Goal: Transaction & Acquisition: Purchase product/service

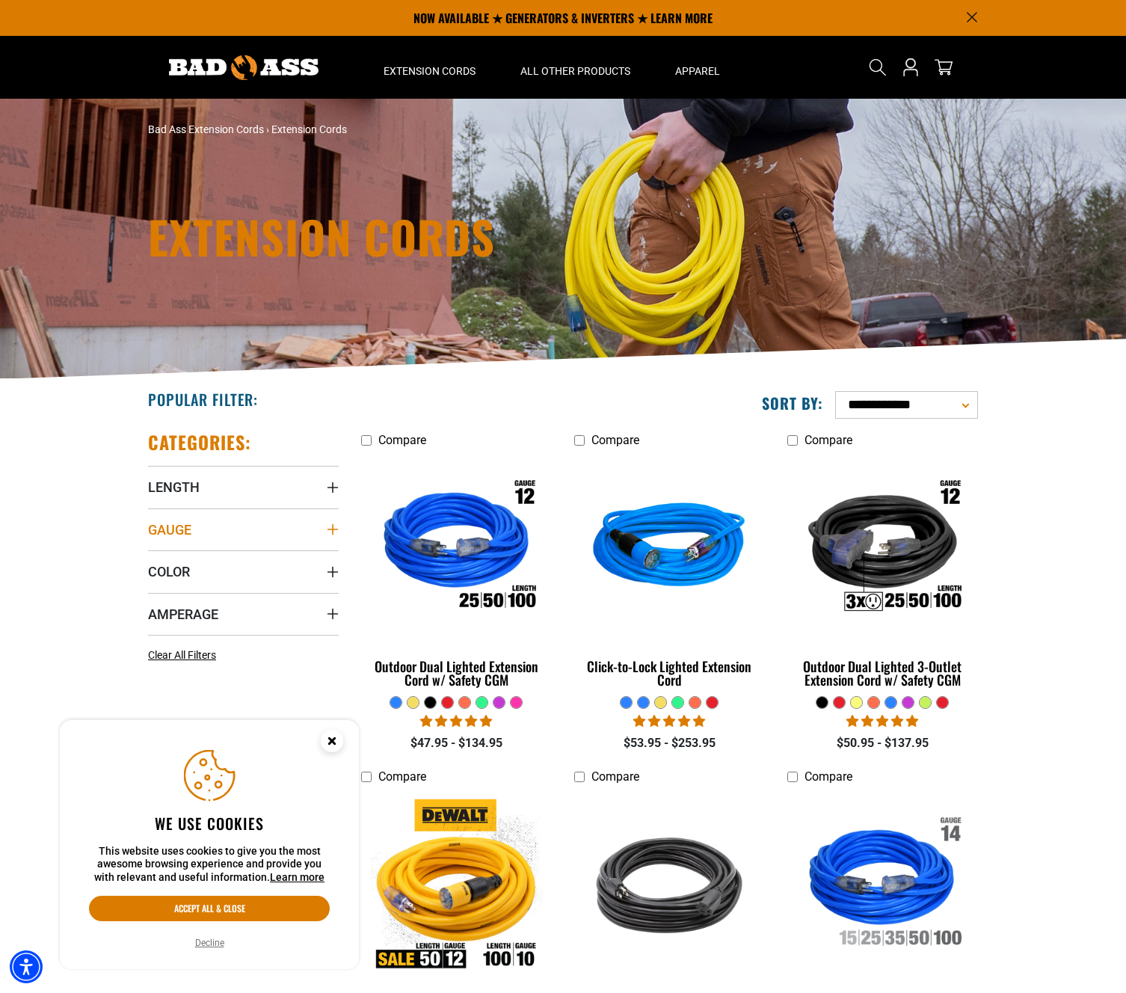
click at [336, 529] on icon "Gauge" at bounding box center [333, 529] width 12 height 12
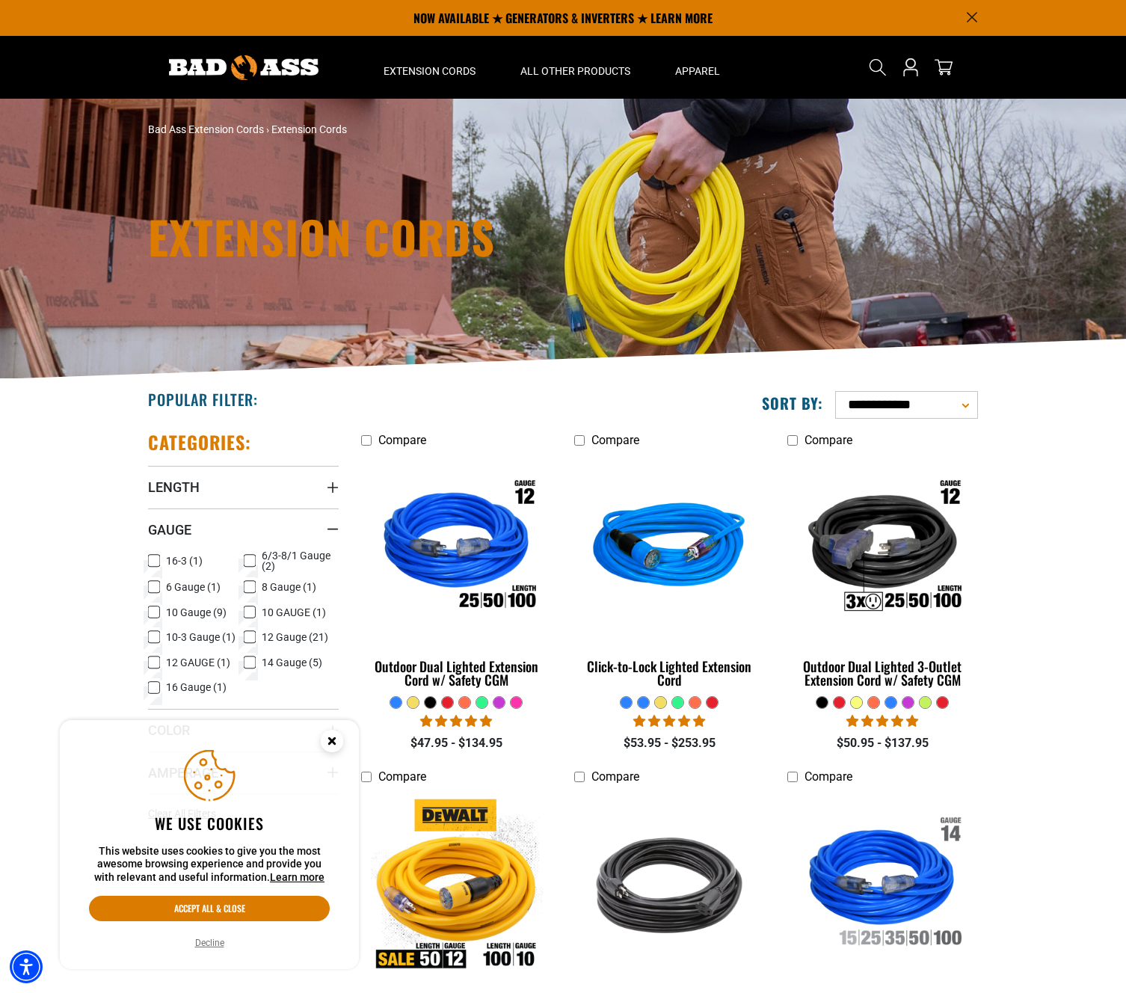
click at [249, 661] on icon at bounding box center [250, 662] width 12 height 19
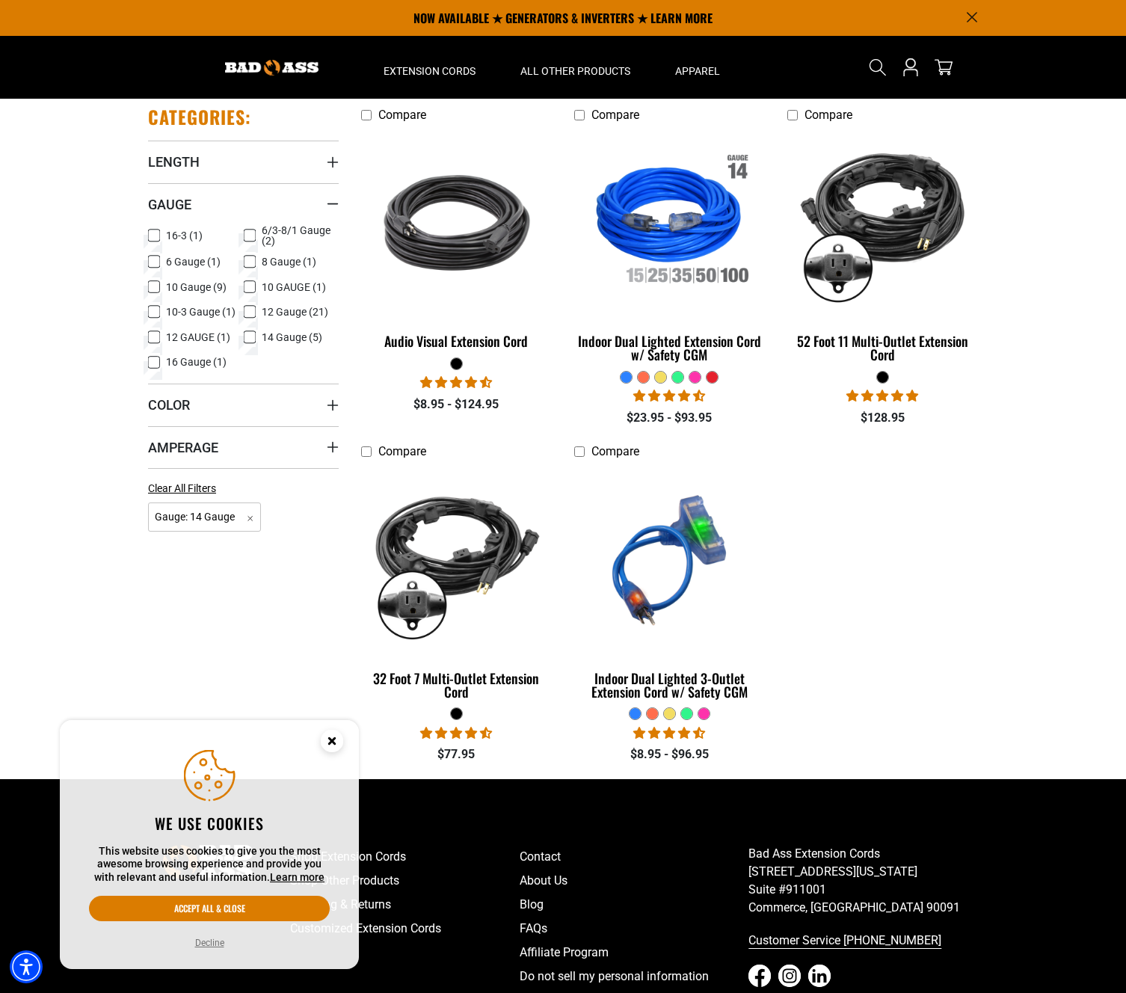
scroll to position [154, 0]
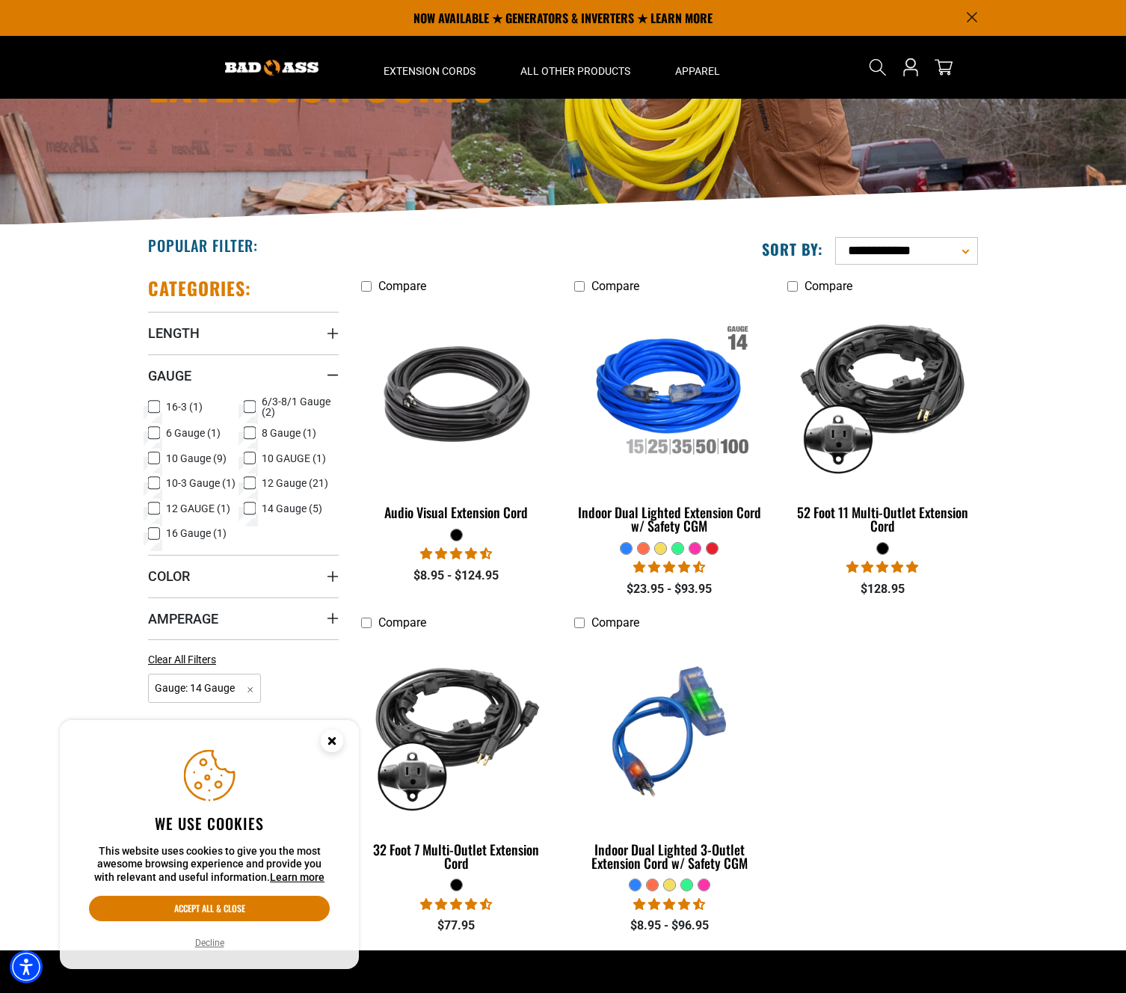
click at [244, 511] on label "14 Gauge (5) 14 Gauge (5 products)" at bounding box center [292, 508] width 96 height 19
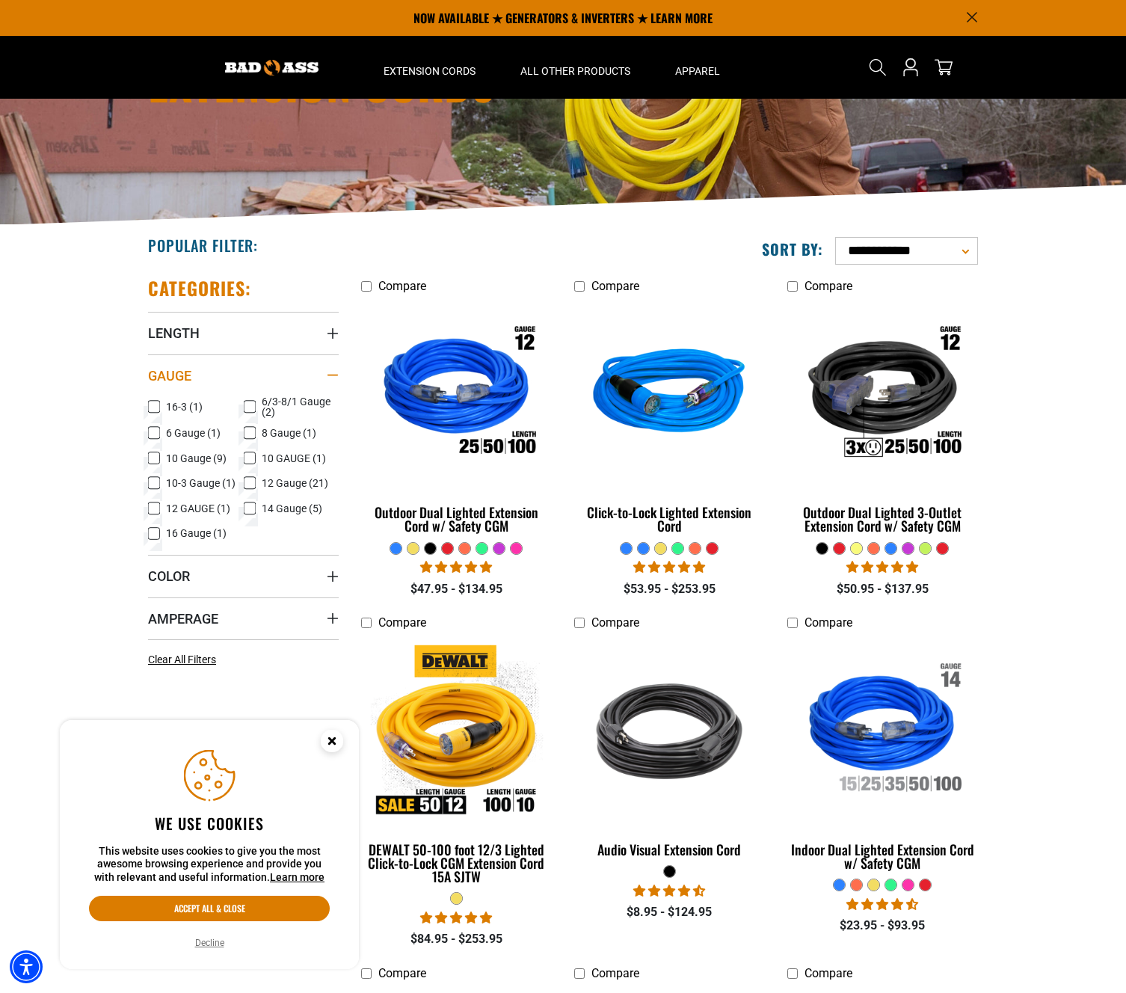
click at [332, 370] on div "Gauge" at bounding box center [333, 375] width 12 height 12
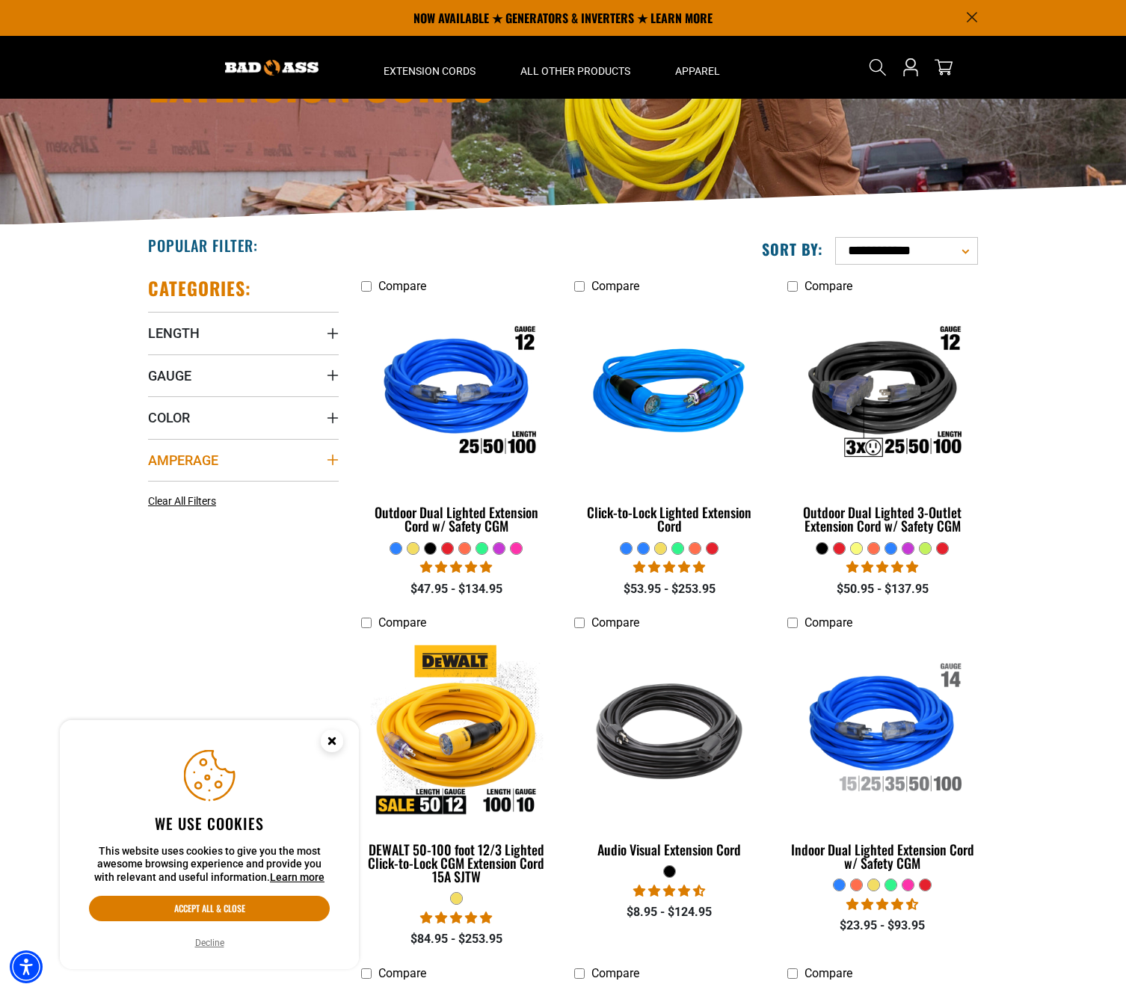
click at [327, 452] on summary "Amperage" at bounding box center [243, 460] width 191 height 42
click at [331, 423] on summary "Color" at bounding box center [243, 417] width 191 height 42
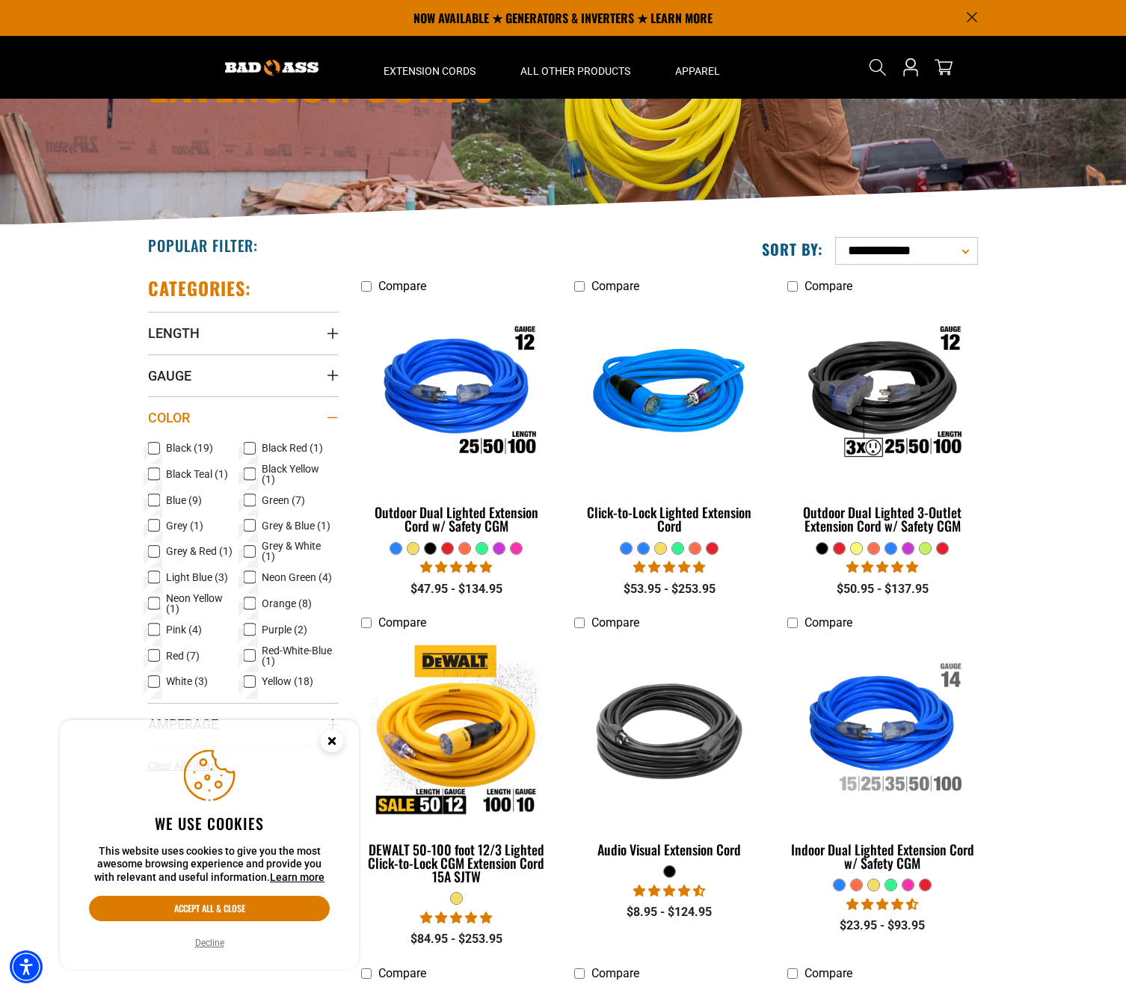
click at [331, 423] on div "Color" at bounding box center [333, 418] width 12 height 12
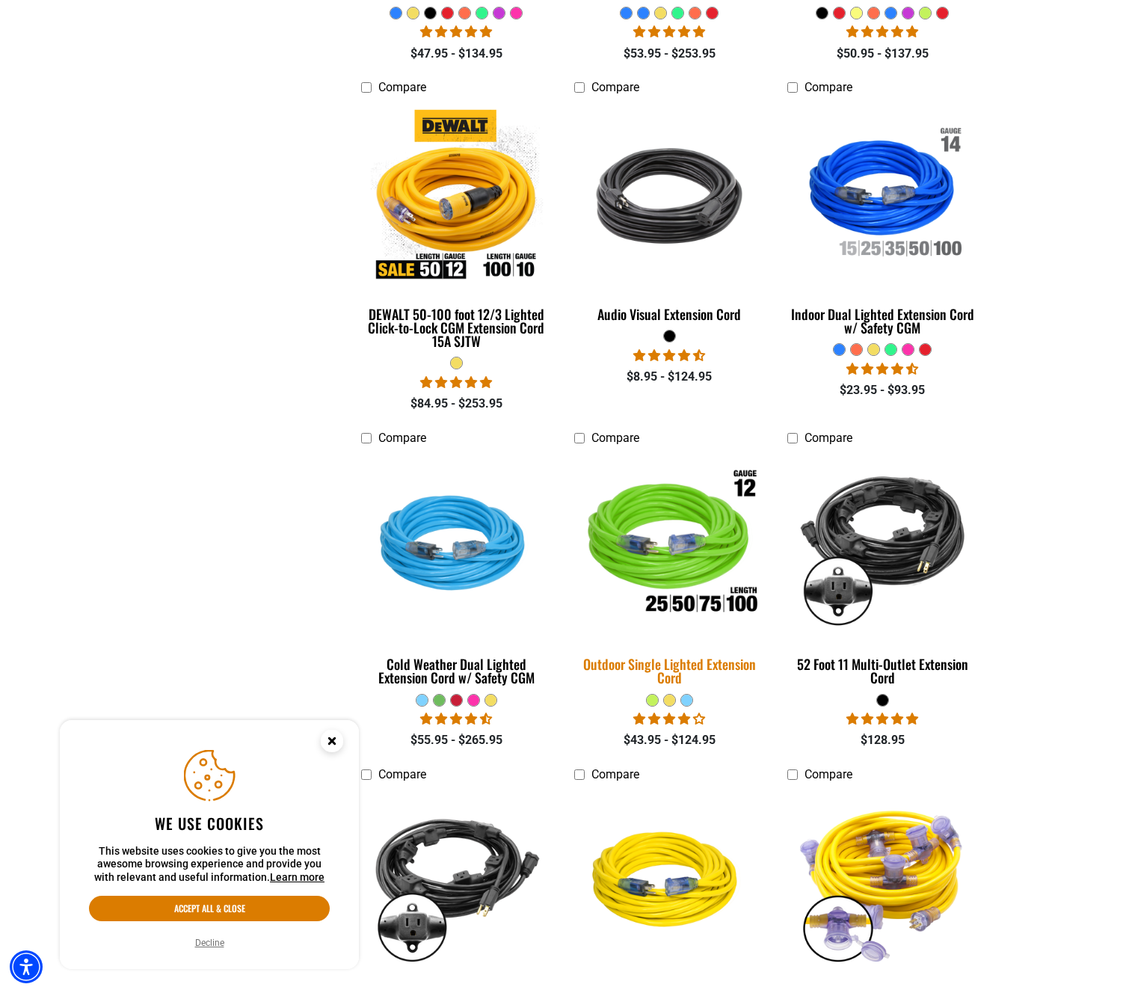
scroll to position [692, 0]
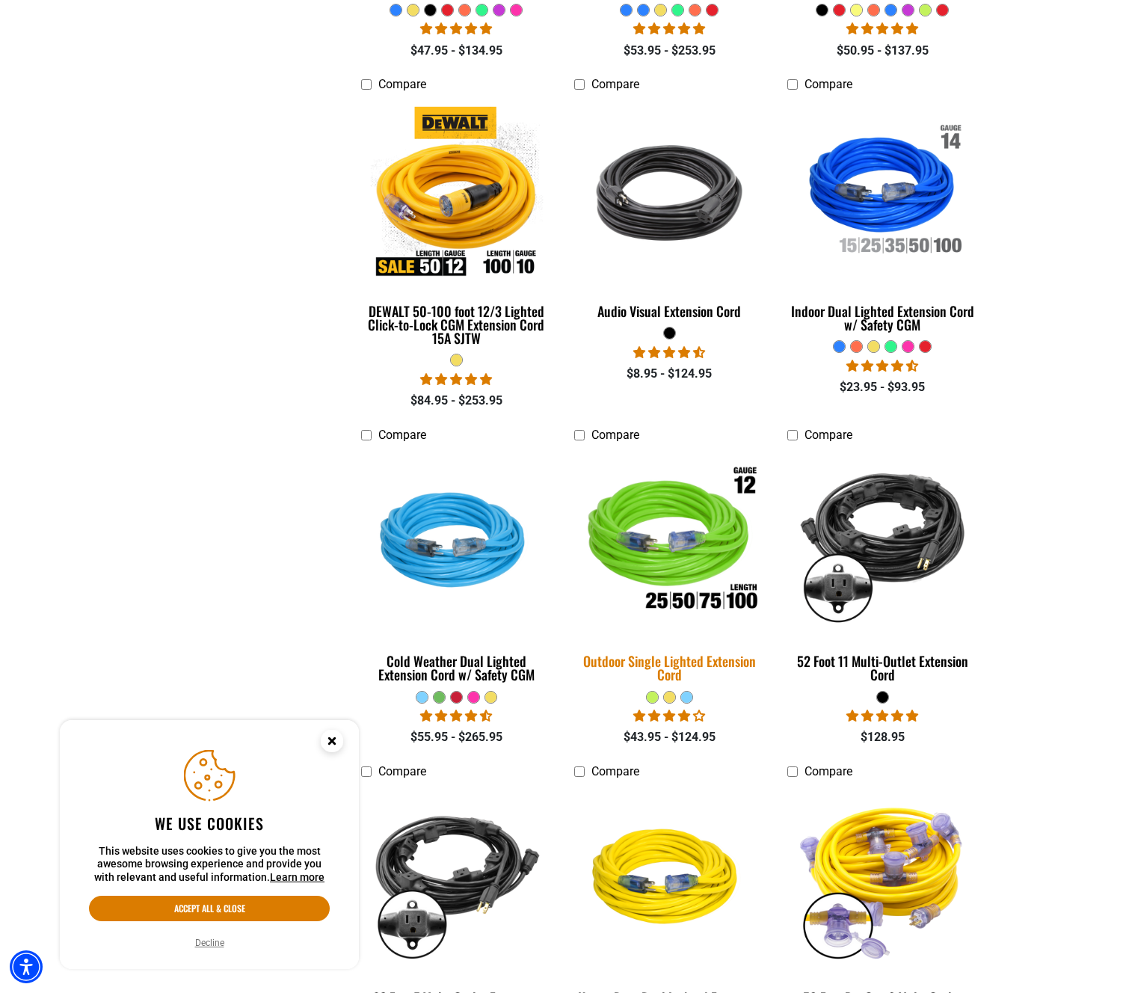
click at [694, 654] on div "Outdoor Single Lighted Extension Cord" at bounding box center [669, 667] width 191 height 27
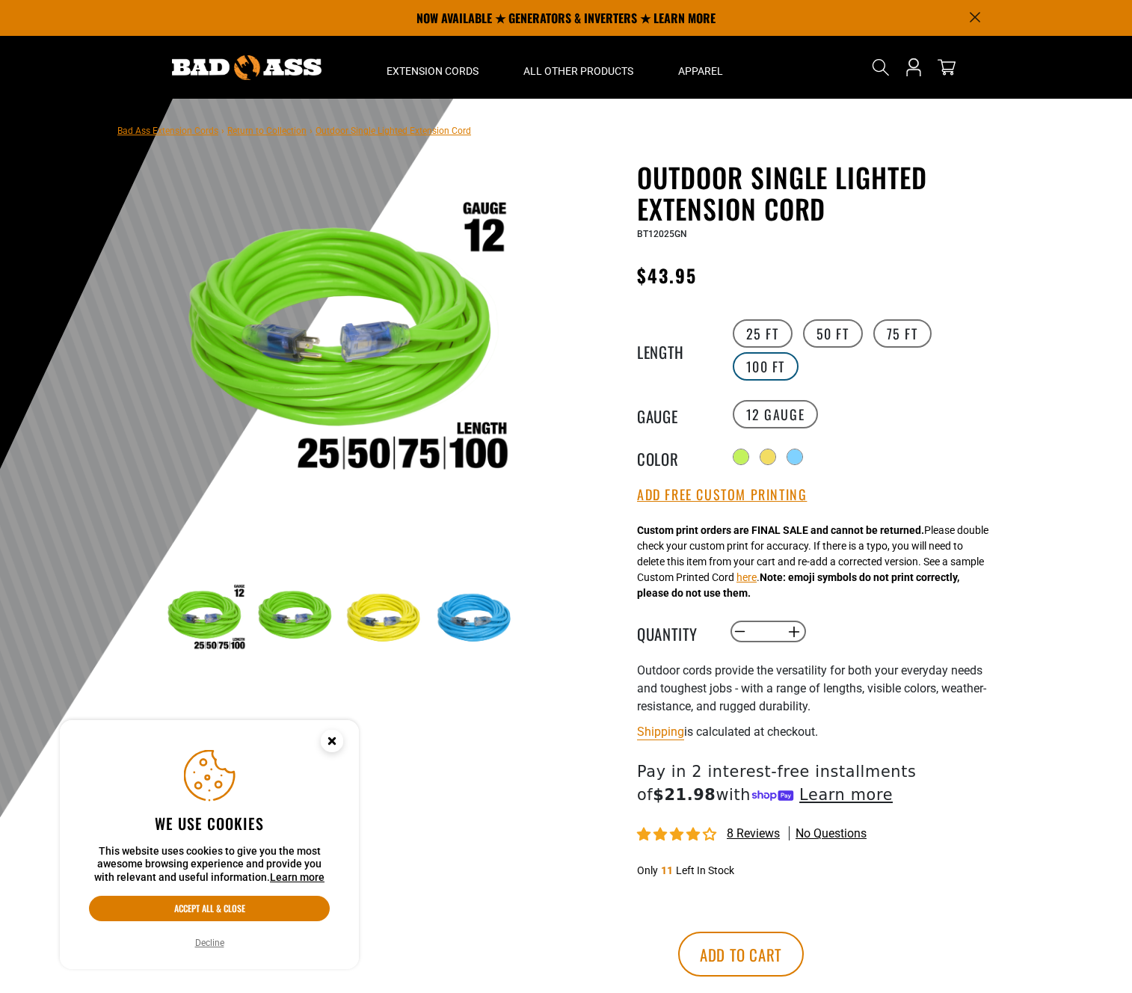
click at [775, 363] on label "100 FT" at bounding box center [766, 366] width 67 height 28
